Goal: Information Seeking & Learning: Learn about a topic

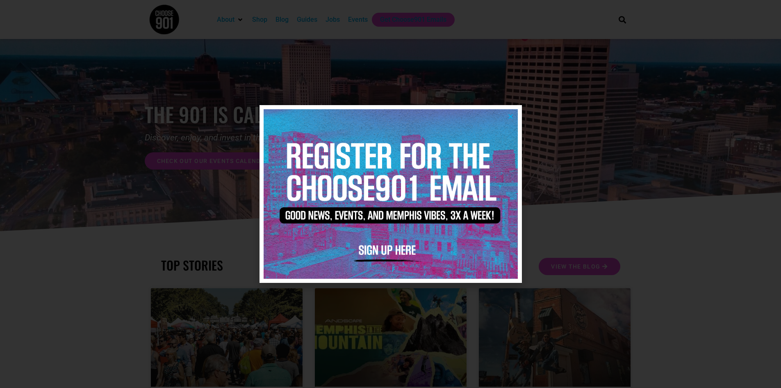
click at [401, 243] on img at bounding box center [391, 193] width 254 height 169
click at [401, 245] on img at bounding box center [391, 193] width 254 height 169
click at [390, 247] on img at bounding box center [391, 193] width 254 height 169
click at [393, 246] on img at bounding box center [391, 193] width 254 height 169
click at [511, 119] on icon "Close" at bounding box center [511, 116] width 6 height 6
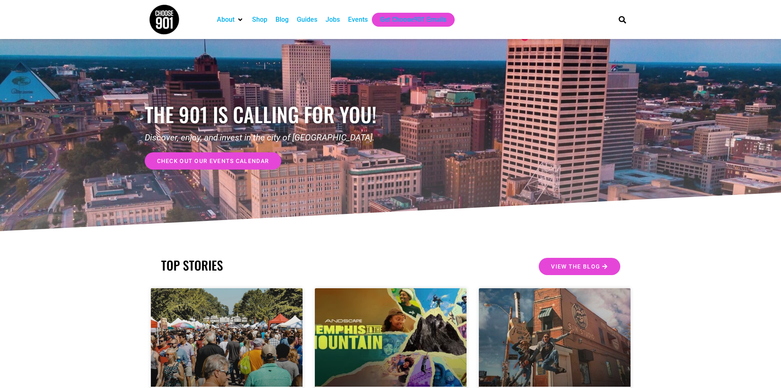
click at [227, 162] on span "check out our events calendar" at bounding box center [213, 161] width 112 height 6
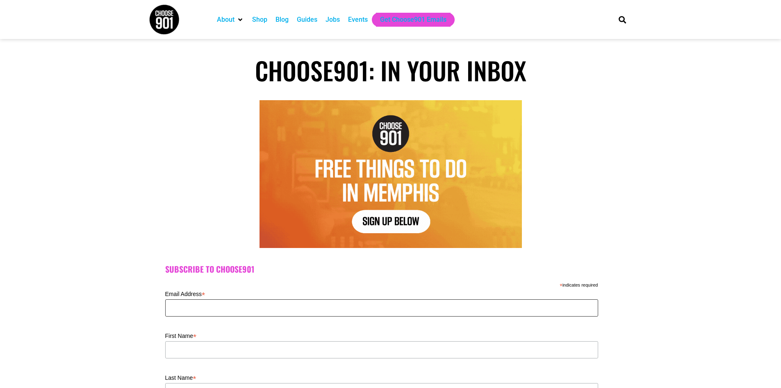
click at [220, 301] on input "Email Address *" at bounding box center [381, 307] width 433 height 17
type input "phillipsjkl@aol.com"
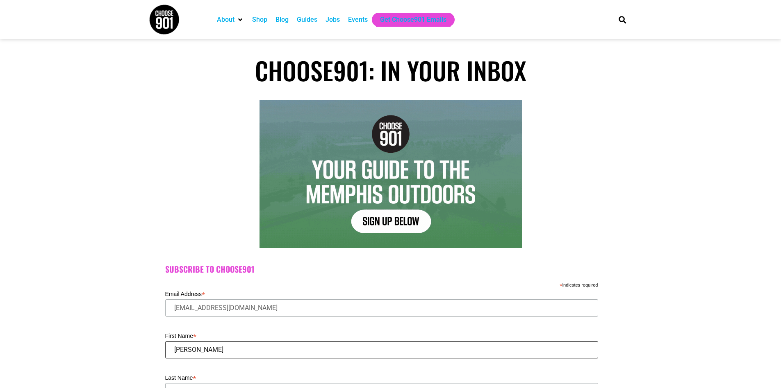
type input "Kate"
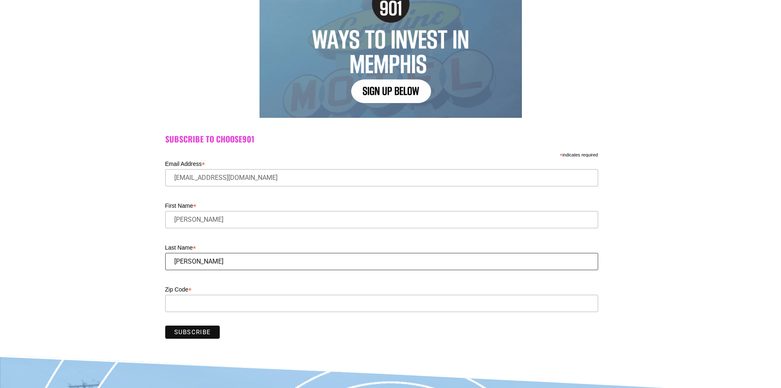
scroll to position [131, 0]
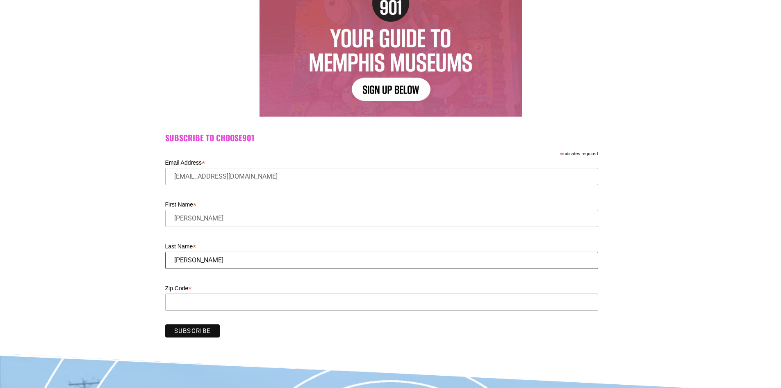
type input "Phillips"
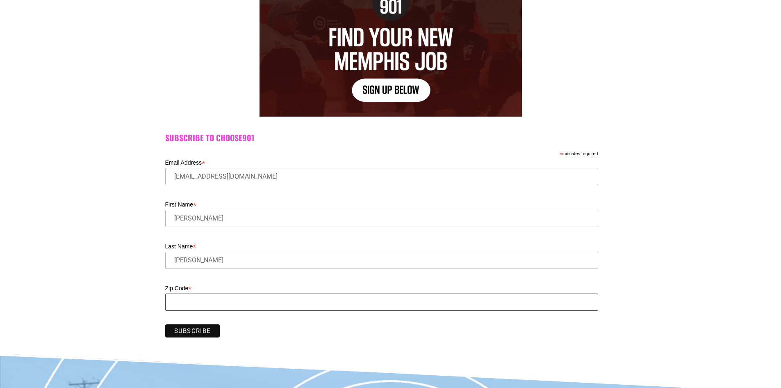
click at [224, 303] on input "Zip Code *" at bounding box center [381, 301] width 433 height 17
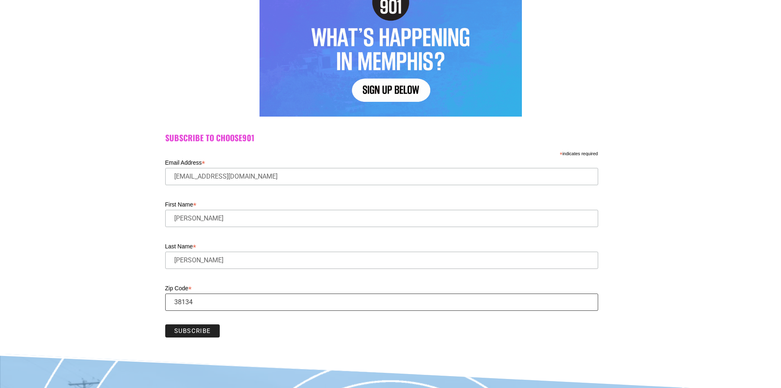
type input "38134"
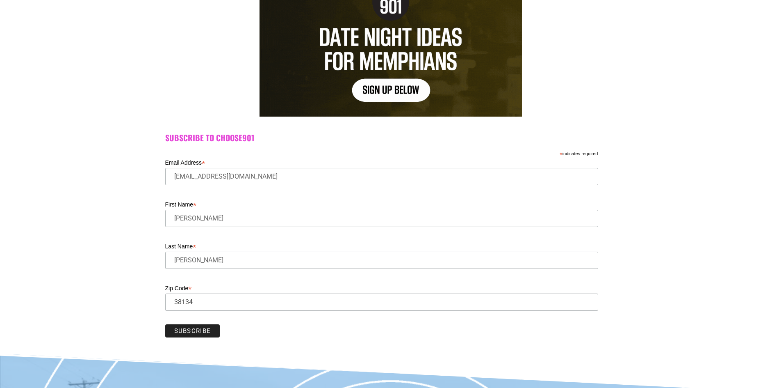
click at [203, 329] on input "Subscribe" at bounding box center [192, 330] width 55 height 13
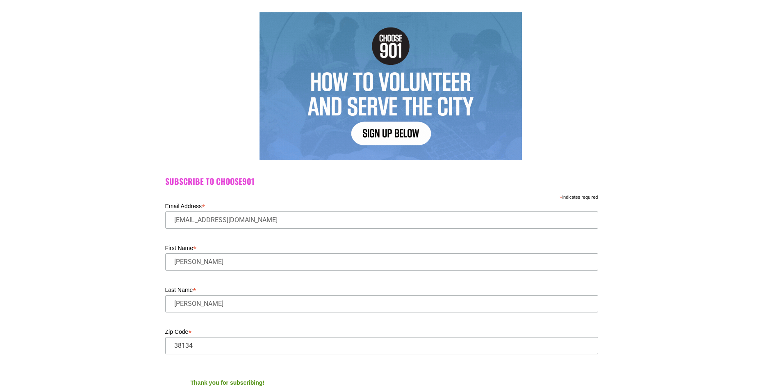
scroll to position [0, 0]
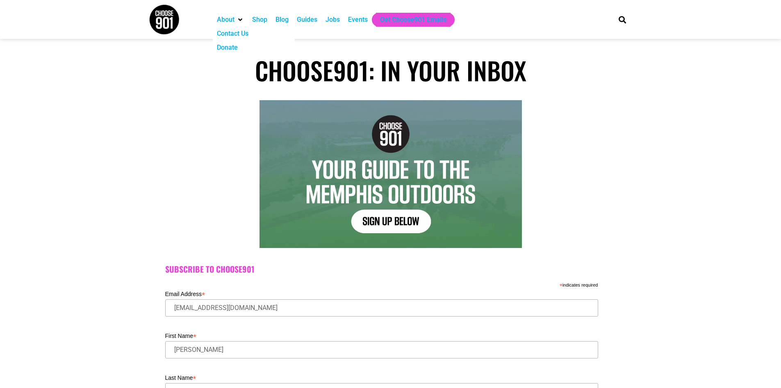
click at [226, 19] on div "About" at bounding box center [226, 20] width 18 height 10
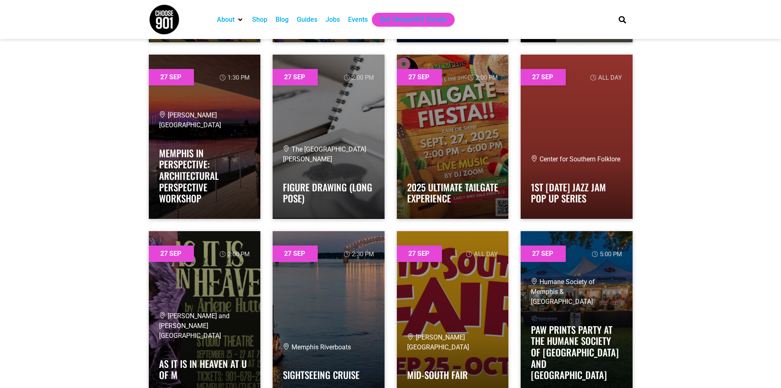
scroll to position [22469, 0]
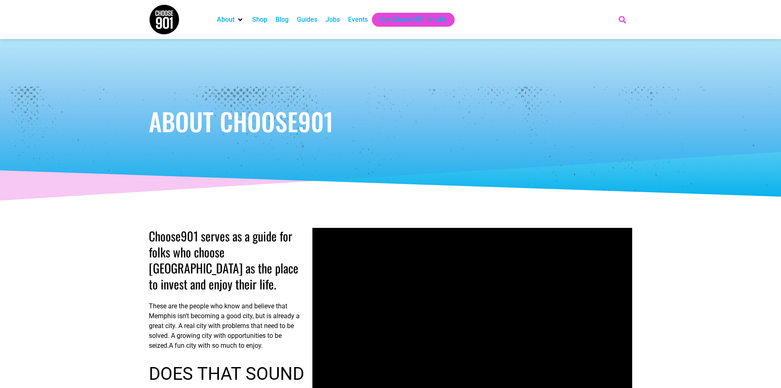
click at [621, 22] on icon "Search" at bounding box center [623, 20] width 14 height 14
type input "shelby farms greenline"
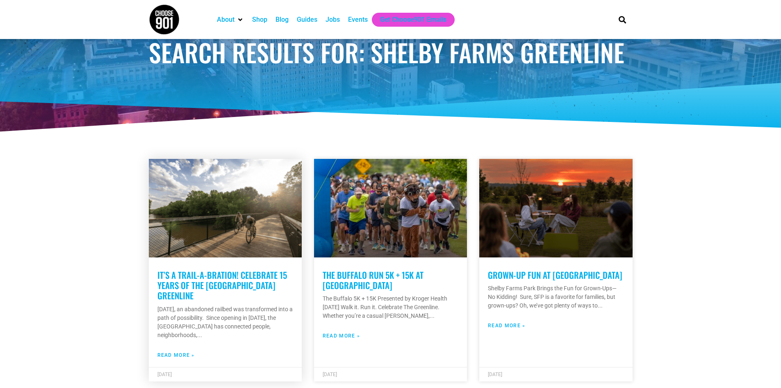
scroll to position [82, 0]
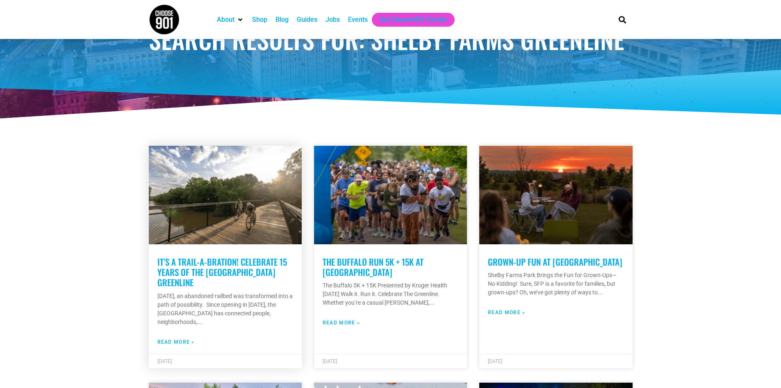
click at [243, 266] on link "It’s a Trail-a-Bration! Celebrate 15 Years of the Shelby Farms Greenline" at bounding box center [223, 271] width 130 height 33
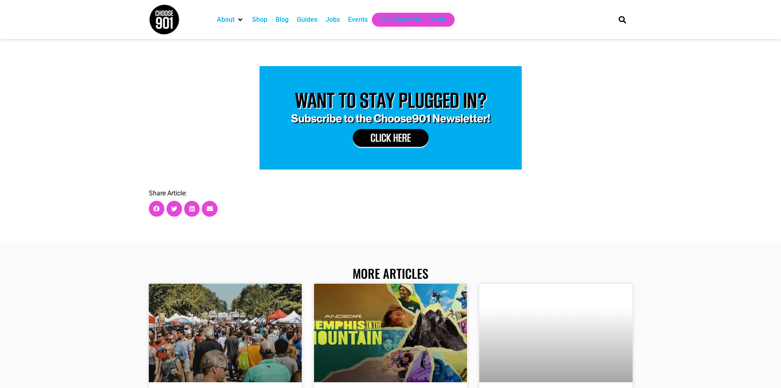
scroll to position [1313, 0]
